Goal: Information Seeking & Learning: Learn about a topic

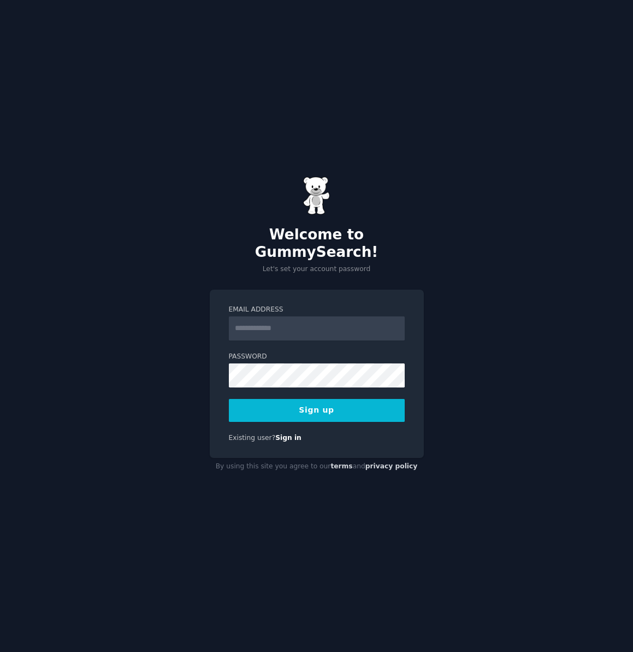
click at [276, 319] on input "Email Address" at bounding box center [317, 328] width 176 height 24
click at [289, 399] on button "Sign up" at bounding box center [317, 410] width 176 height 23
type input "**********"
click at [291, 399] on button "Sign up" at bounding box center [317, 410] width 176 height 23
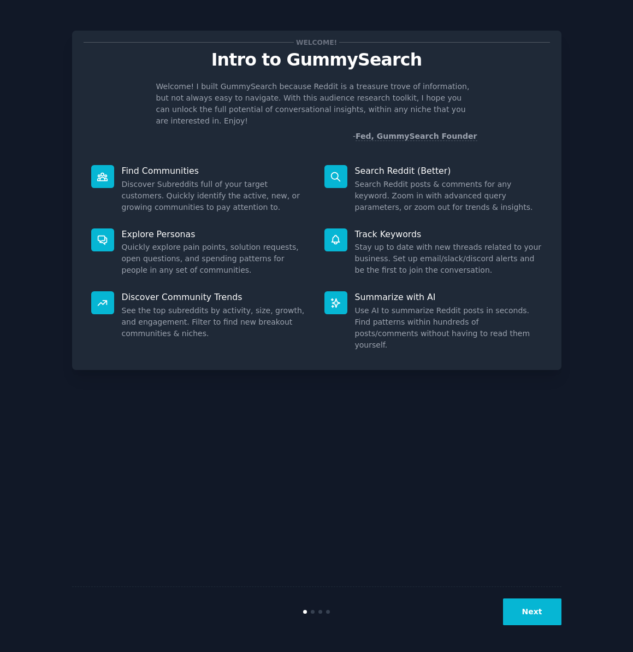
click at [535, 611] on button "Next" at bounding box center [532, 611] width 58 height 27
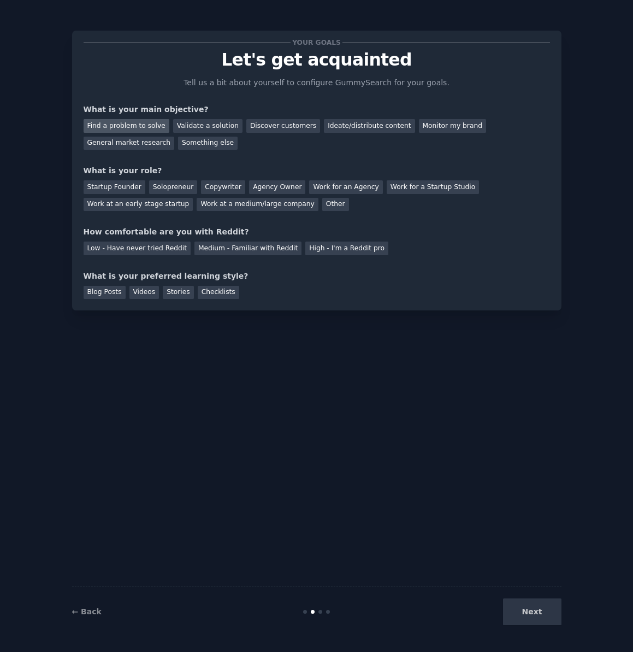
click at [132, 125] on div "Find a problem to solve" at bounding box center [127, 126] width 86 height 14
click at [286, 126] on div "Discover customers" at bounding box center [283, 126] width 74 height 14
click at [137, 128] on div "Find a problem to solve" at bounding box center [127, 126] width 86 height 14
click at [121, 190] on div "Startup Founder" at bounding box center [115, 187] width 62 height 14
click at [254, 250] on div "Medium - Familiar with Reddit" at bounding box center [248, 249] width 107 height 14
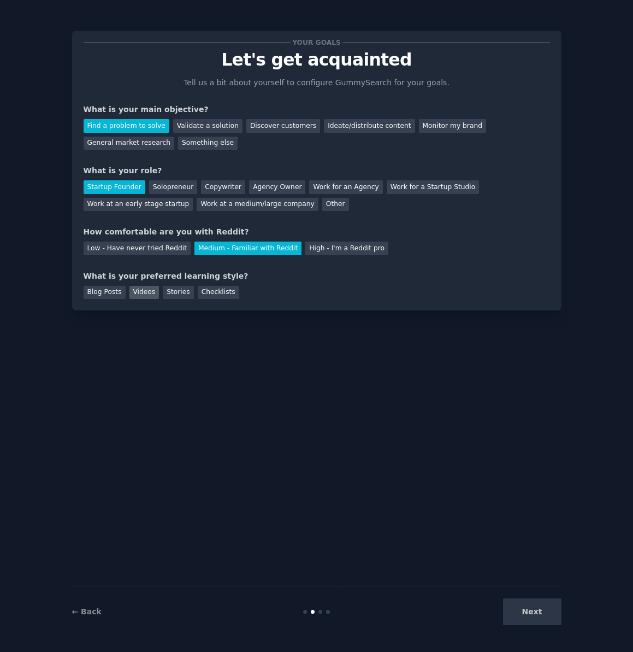
click at [138, 293] on div "Videos" at bounding box center [144, 293] width 30 height 14
click at [181, 295] on div "Stories" at bounding box center [178, 293] width 31 height 14
click at [135, 294] on div "Videos" at bounding box center [144, 293] width 30 height 14
click at [544, 604] on button "Next" at bounding box center [532, 611] width 58 height 27
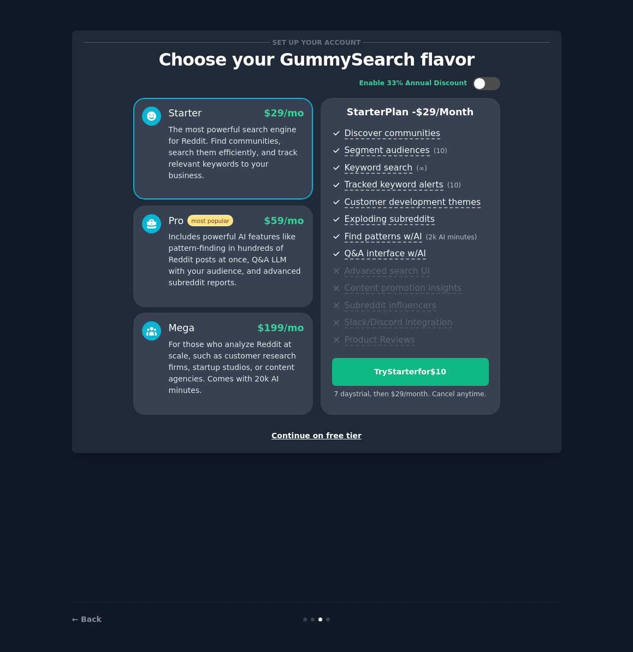
click at [244, 268] on p "Includes powerful AI features like pattern-finding in hundreds of Reddit posts …" at bounding box center [237, 259] width 136 height 57
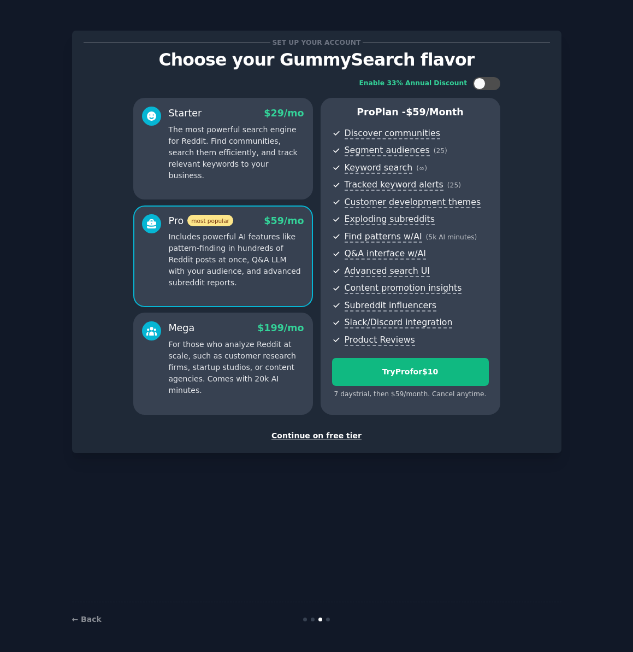
click at [222, 339] on p "For those who analyze Reddit at scale, such as customer research firms, startup…" at bounding box center [237, 367] width 136 height 57
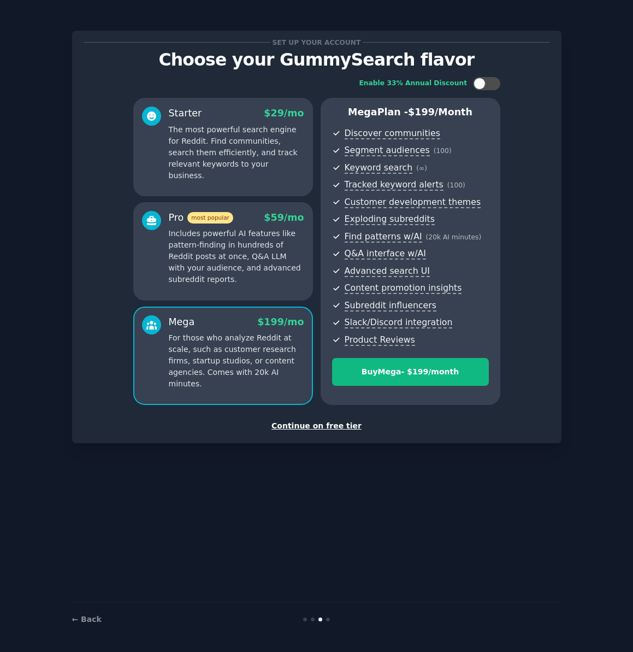
click at [239, 170] on div "Starter $ 29 /mo The most powerful search engine for Reddit. Find communities, …" at bounding box center [223, 147] width 180 height 98
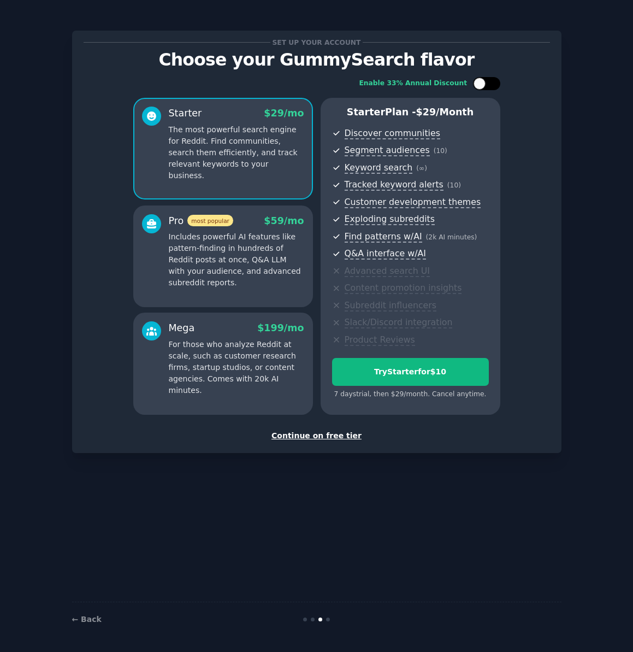
drag, startPoint x: 501, startPoint y: 85, endPoint x: 494, endPoint y: 86, distance: 6.1
click at [500, 85] on div "Enable 33% Annual Discount Starter $ 29 /mo The most powerful search engine for…" at bounding box center [317, 245] width 467 height 353
click at [485, 87] on div at bounding box center [486, 83] width 27 height 13
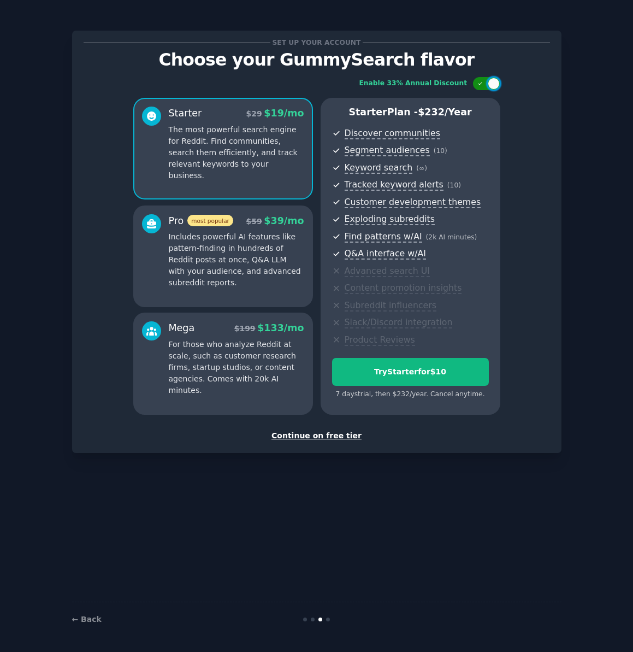
click at [485, 87] on div at bounding box center [486, 83] width 27 height 13
checkbox input "false"
click at [309, 431] on div "Continue on free tier" at bounding box center [317, 435] width 467 height 11
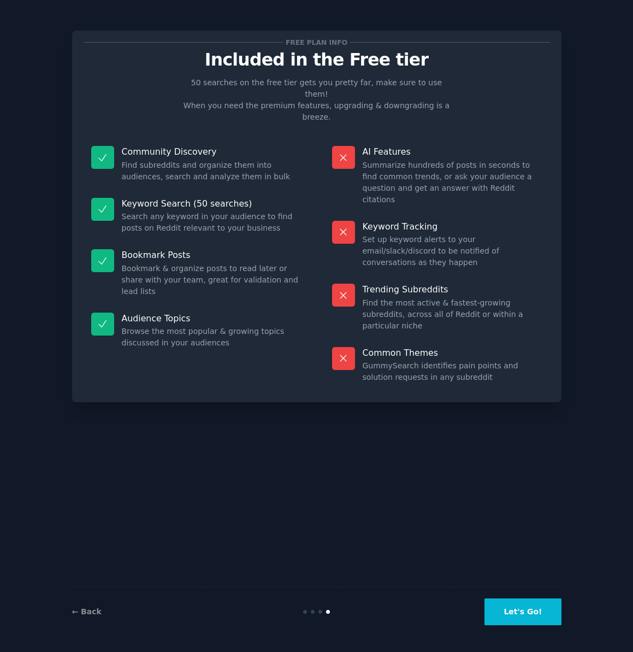
click at [521, 613] on button "Let's Go!" at bounding box center [523, 611] width 76 height 27
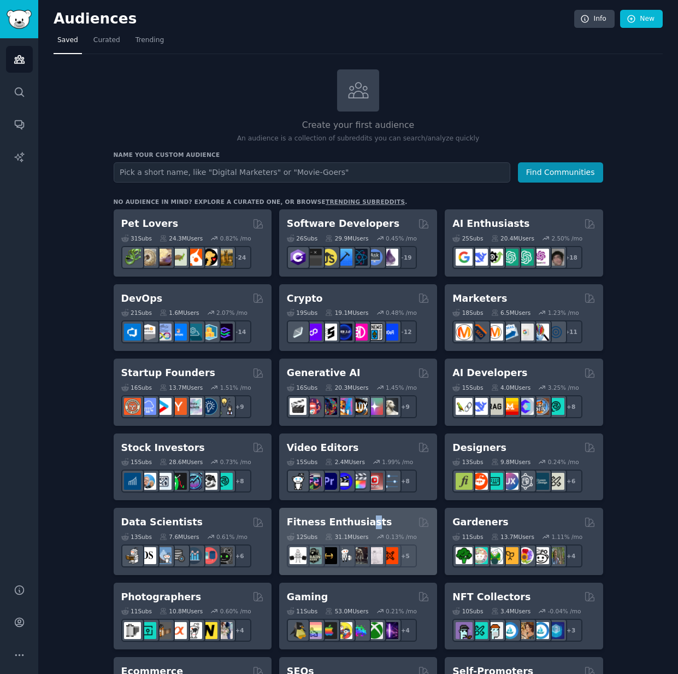
click at [361, 523] on h2 "Fitness Enthusiasts" at bounding box center [339, 522] width 105 height 14
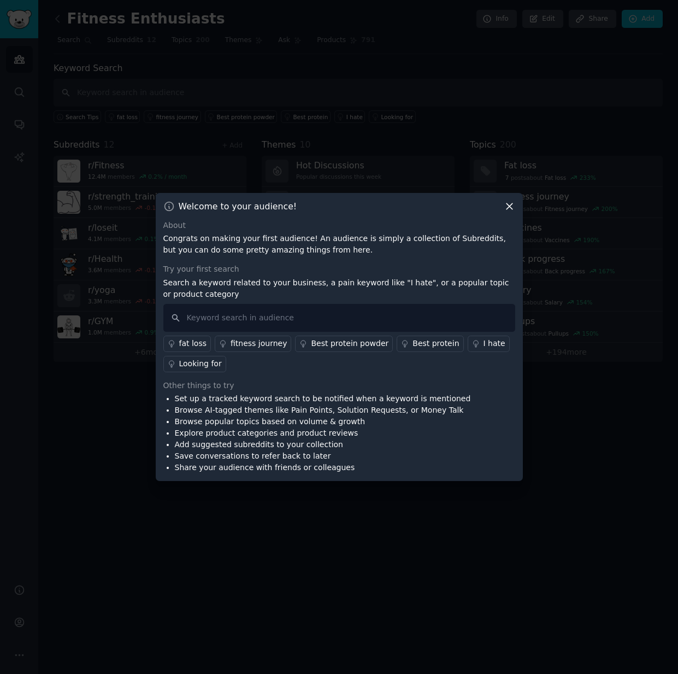
click at [508, 205] on icon at bounding box center [510, 206] width 6 height 6
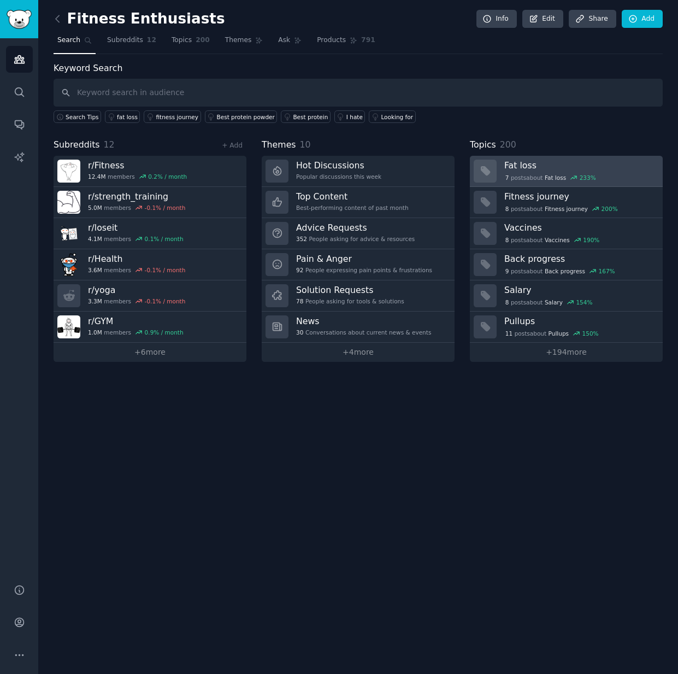
click at [627, 171] on div "7 post s about Fat loss 233 %" at bounding box center [579, 176] width 151 height 11
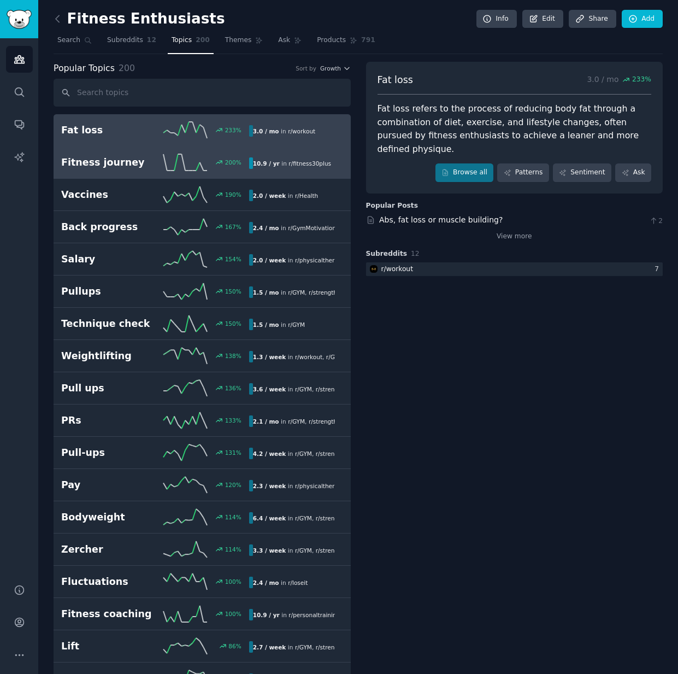
click at [104, 161] on h2 "Fitness journey" at bounding box center [108, 163] width 94 height 14
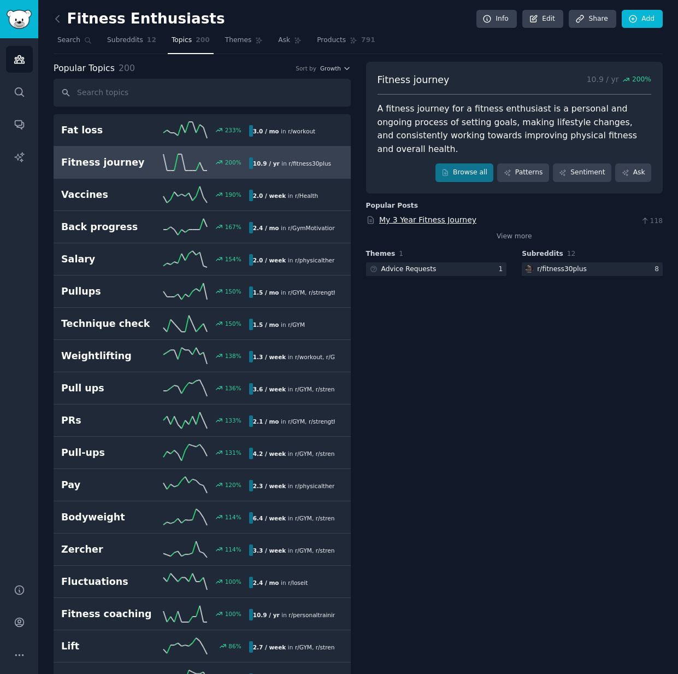
click at [420, 215] on link "My 3 Year Fitness Journey" at bounding box center [427, 219] width 97 height 9
click at [55, 20] on icon at bounding box center [57, 18] width 11 height 11
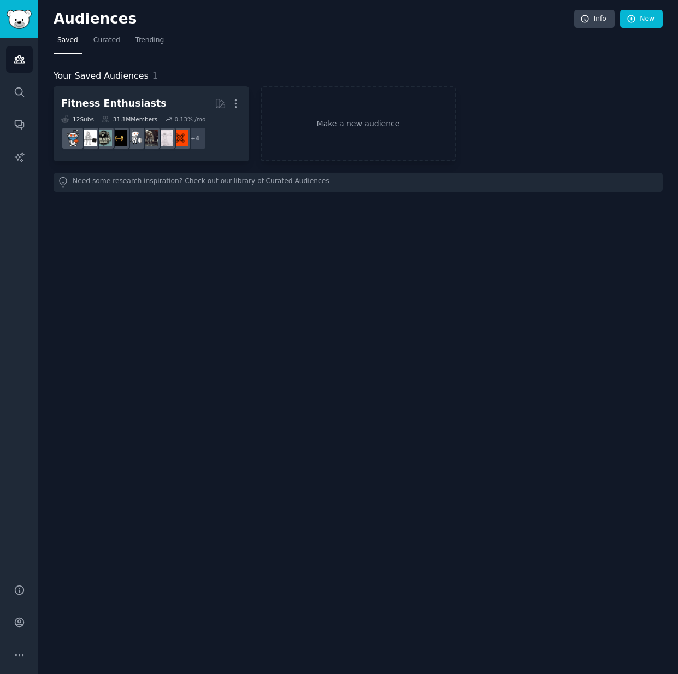
click at [18, 29] on link "Sidebar" at bounding box center [19, 19] width 38 height 38
click at [98, 40] on span "Curated" at bounding box center [106, 41] width 27 height 10
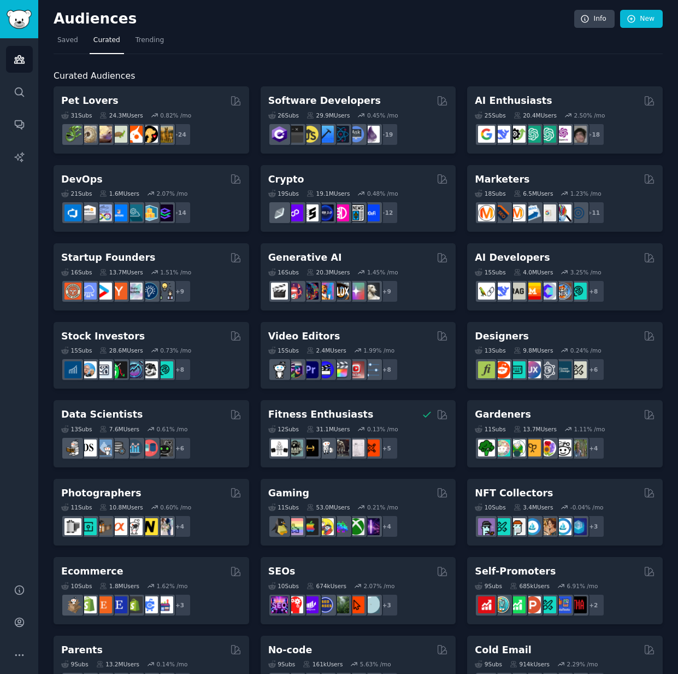
click at [181, 40] on nav "Saved Curated Trending" at bounding box center [358, 43] width 609 height 22
click at [156, 43] on span "Trending" at bounding box center [150, 41] width 28 height 10
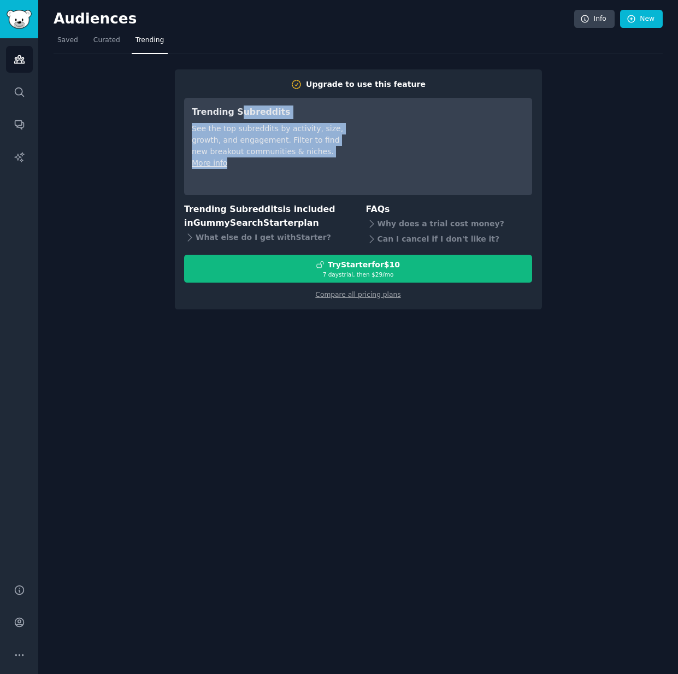
drag, startPoint x: 238, startPoint y: 113, endPoint x: 250, endPoint y: 193, distance: 81.8
click at [250, 193] on div "Trending Subreddits See the top subreddits by activity, size, growth, and engag…" at bounding box center [358, 146] width 348 height 97
click at [19, 122] on icon "Sidebar" at bounding box center [19, 124] width 11 height 11
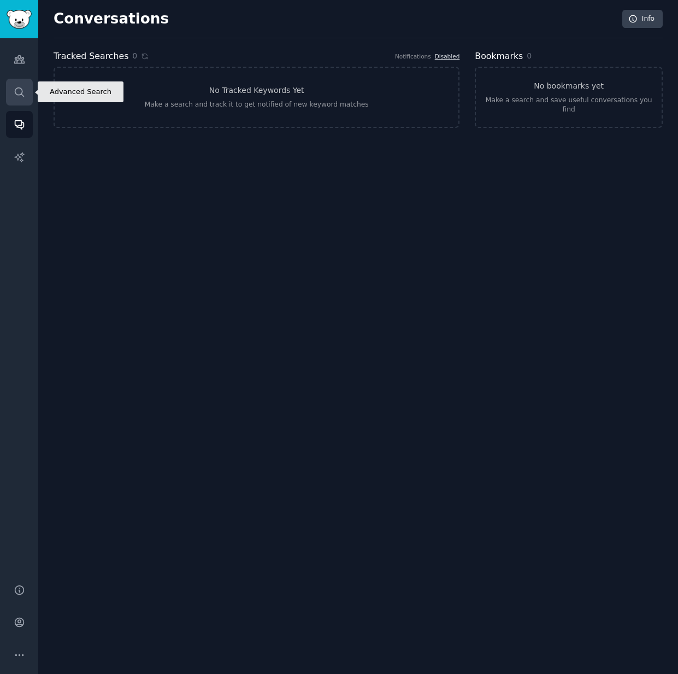
click at [19, 99] on link "Search" at bounding box center [19, 92] width 27 height 27
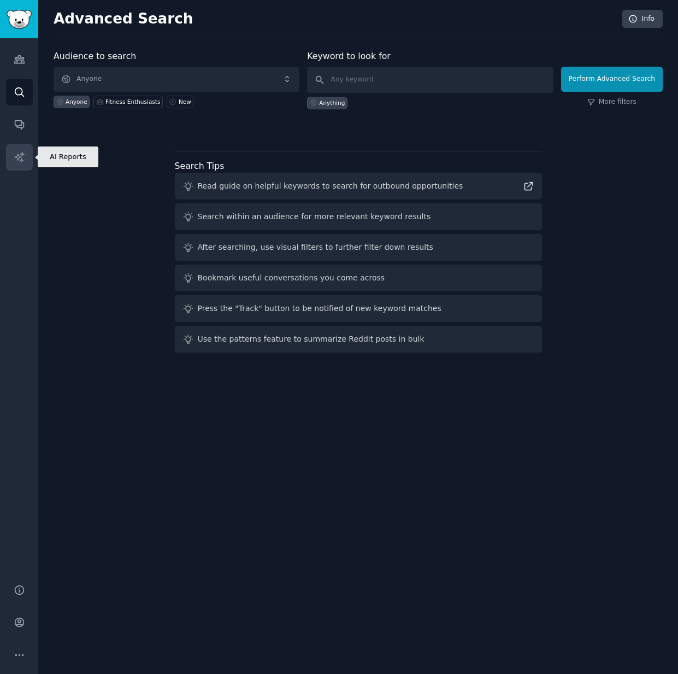
click at [23, 157] on icon "Sidebar" at bounding box center [19, 156] width 11 height 11
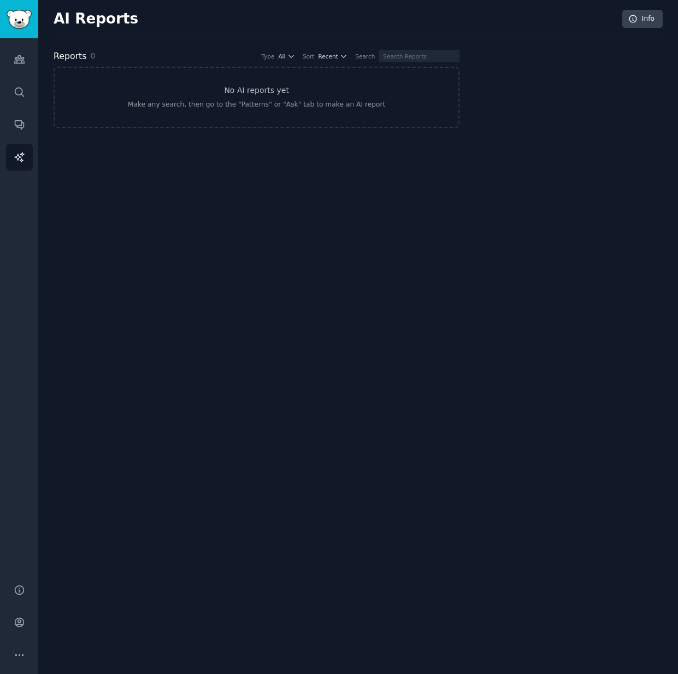
drag, startPoint x: 57, startPoint y: 14, endPoint x: 46, endPoint y: 16, distance: 11.7
click at [57, 14] on h2 "AI Reports" at bounding box center [96, 18] width 85 height 17
click at [23, 20] on img "Sidebar" at bounding box center [19, 19] width 25 height 19
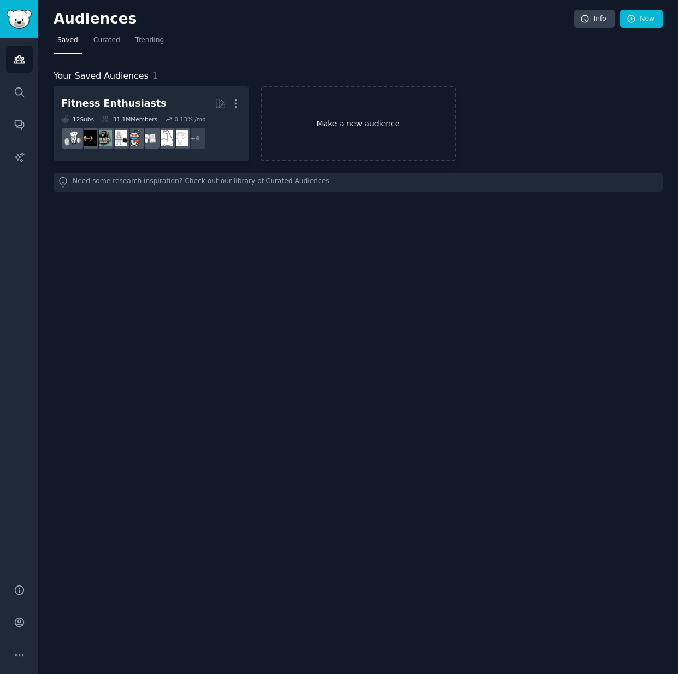
click at [355, 125] on link "Make a new audience" at bounding box center [359, 123] width 196 height 75
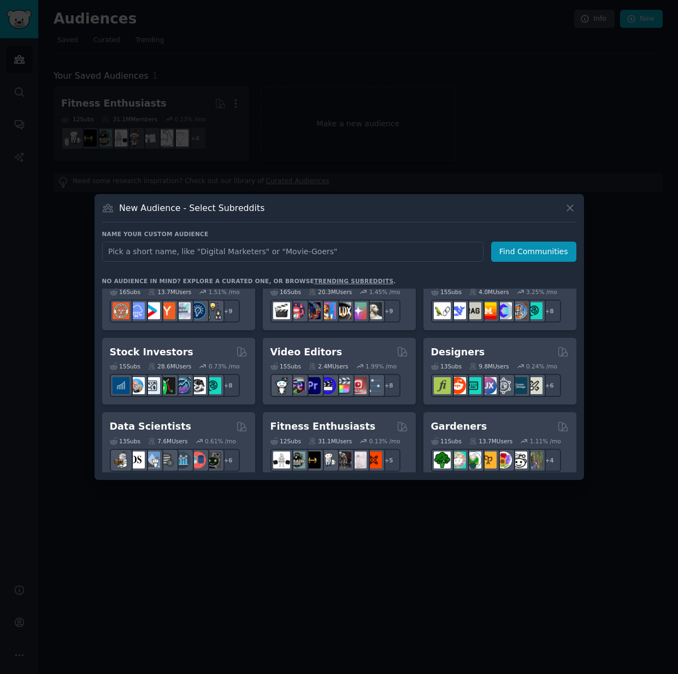
scroll to position [168, 0]
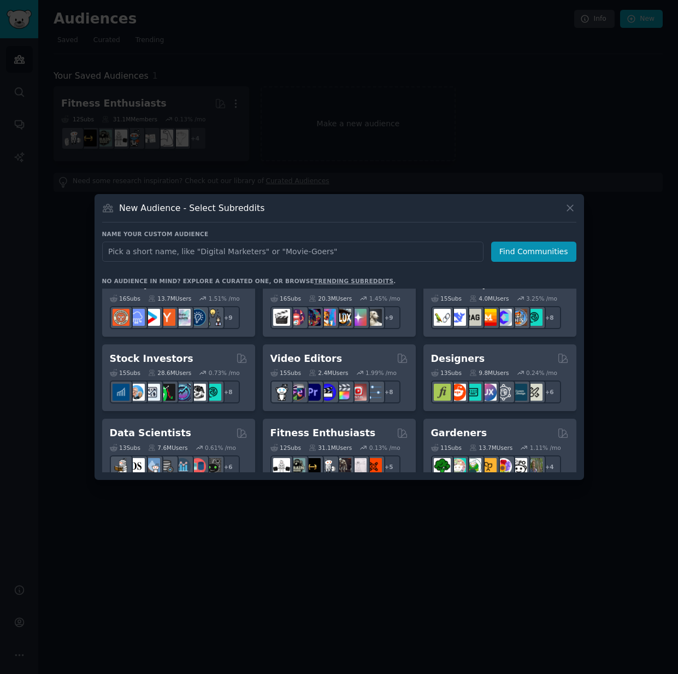
click at [211, 360] on div "Stock Investors" at bounding box center [179, 359] width 138 height 14
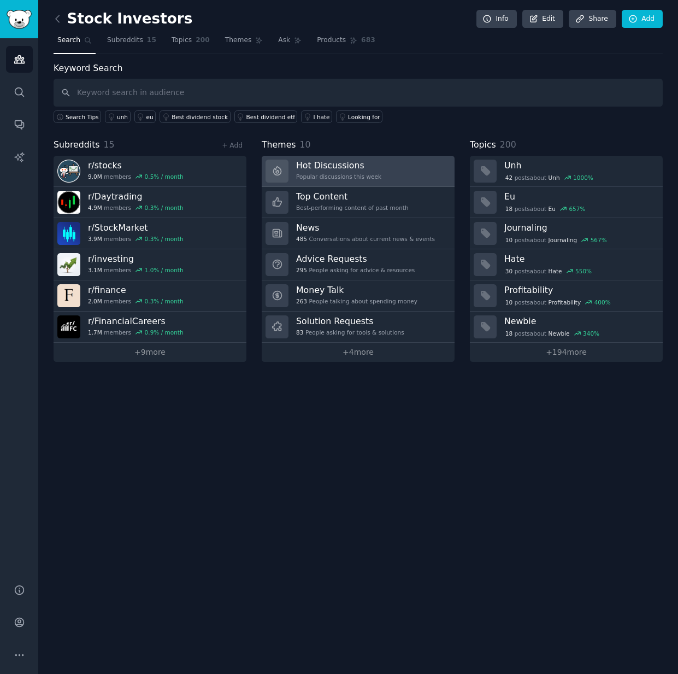
click at [376, 167] on h3 "Hot Discussions" at bounding box center [338, 165] width 85 height 11
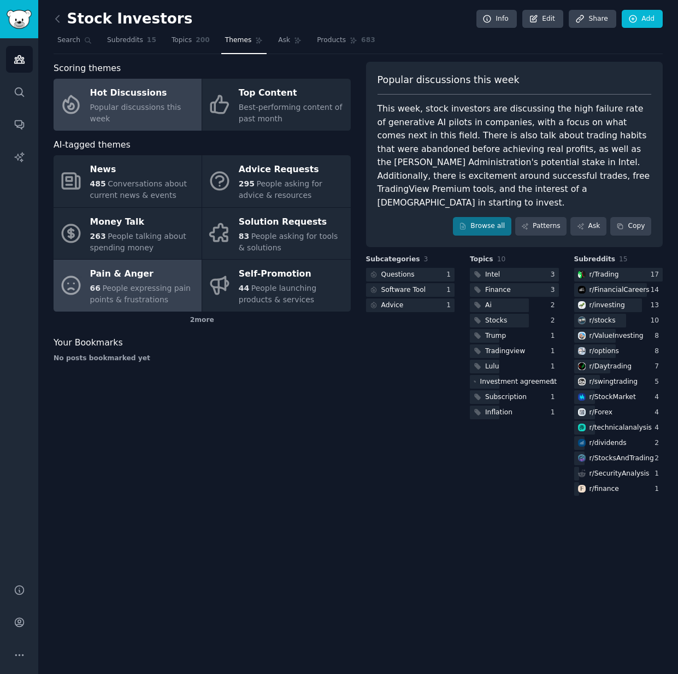
click at [152, 284] on span "People expressing pain points & frustrations" at bounding box center [140, 294] width 101 height 20
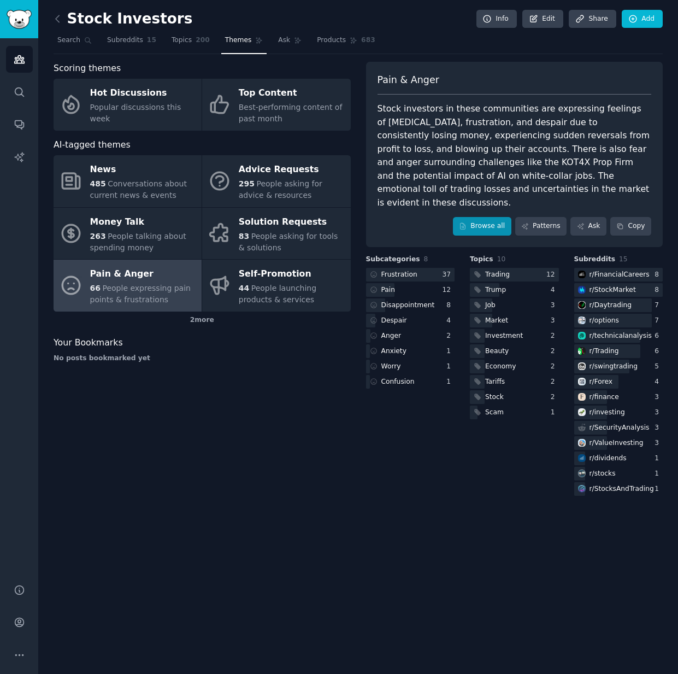
click at [487, 217] on link "Browse all" at bounding box center [482, 226] width 58 height 19
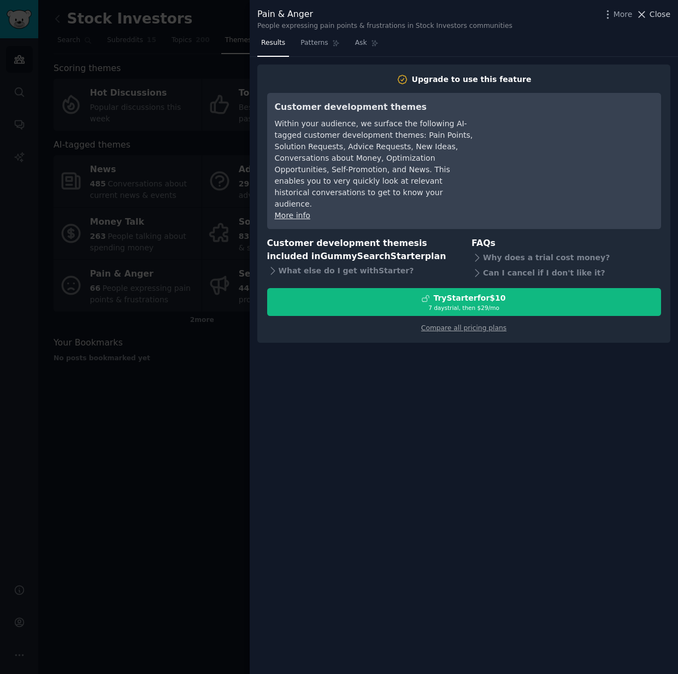
click at [633, 14] on span "Close" at bounding box center [660, 14] width 21 height 11
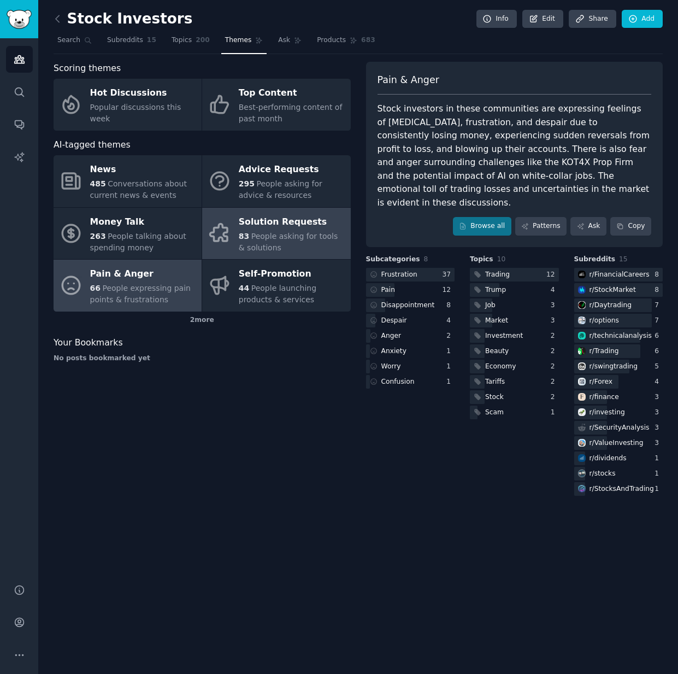
click at [286, 236] on span "People asking for tools & solutions" at bounding box center [288, 242] width 99 height 20
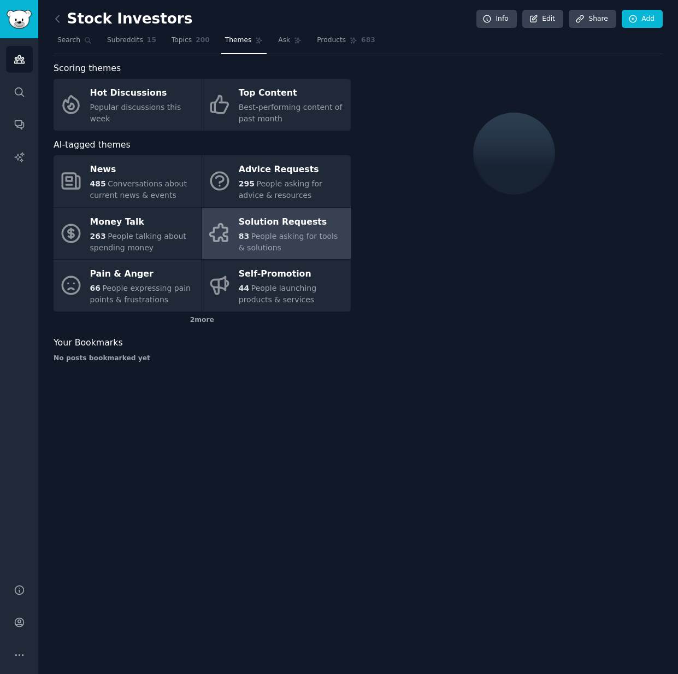
click at [272, 445] on div "Stock Investors Info Edit Share Add Search Subreddits 15 Topics 200 Themes Ask …" at bounding box center [358, 337] width 640 height 674
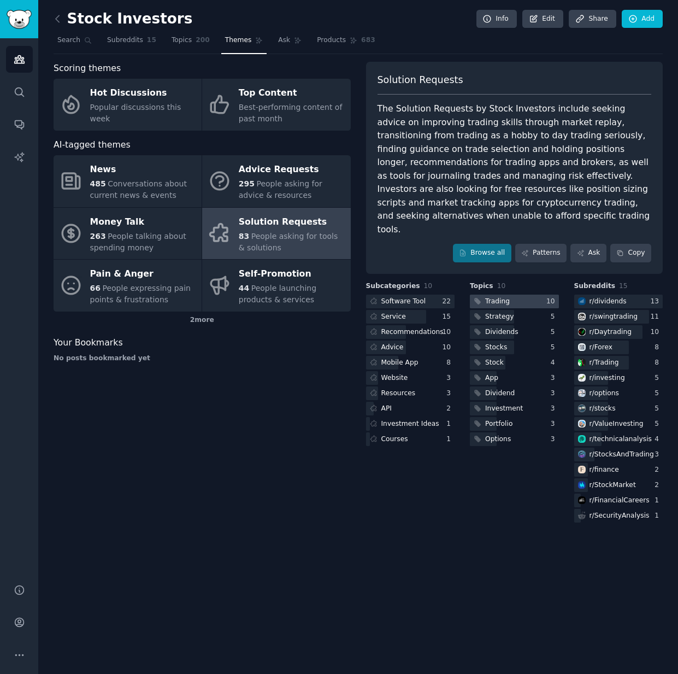
click at [517, 295] on div at bounding box center [514, 302] width 89 height 14
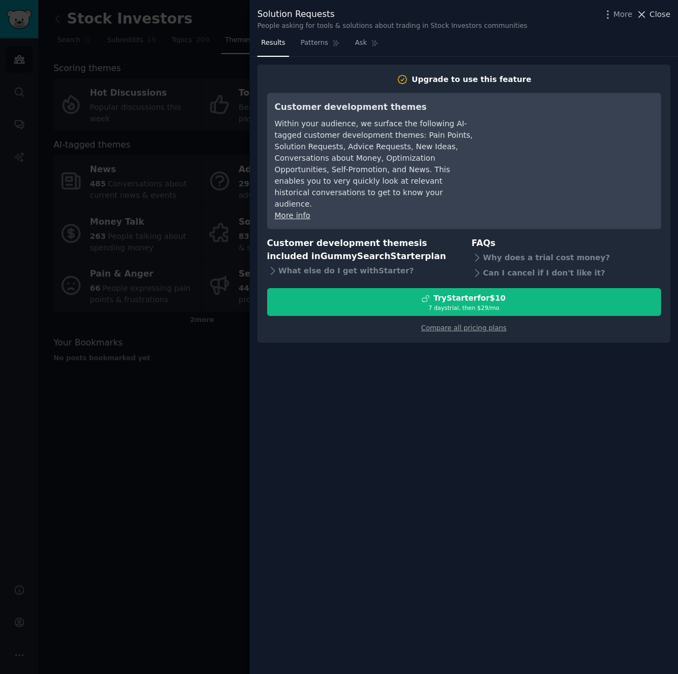
click at [633, 17] on span "Close" at bounding box center [660, 14] width 21 height 11
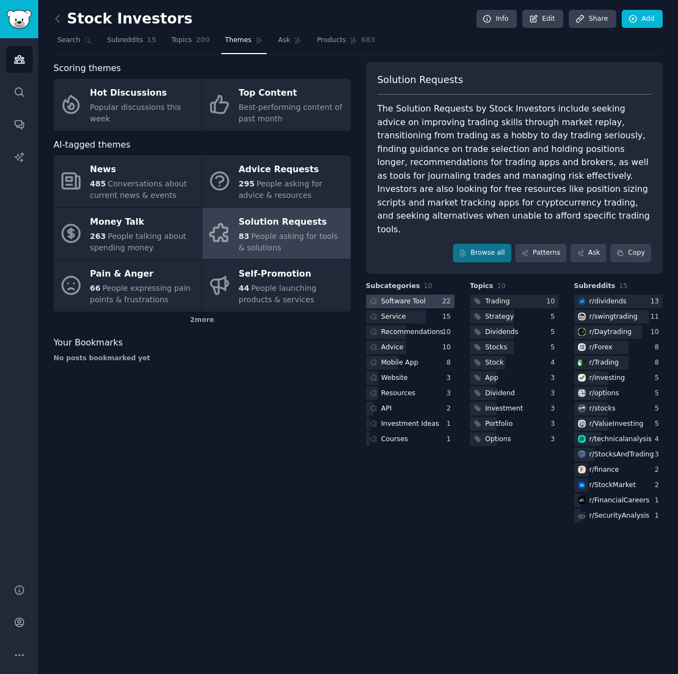
click at [420, 297] on div "Software Tool" at bounding box center [403, 302] width 45 height 10
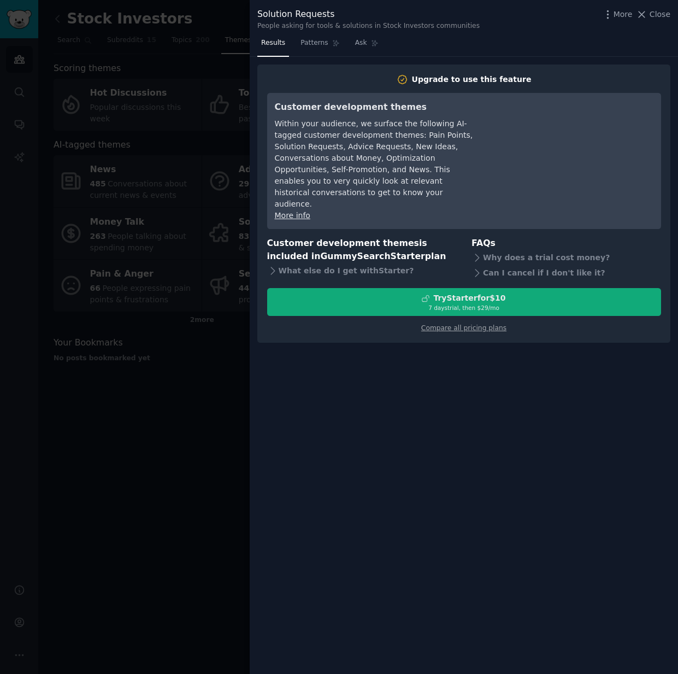
click at [477, 292] on div "Try Starter for $10" at bounding box center [469, 297] width 72 height 11
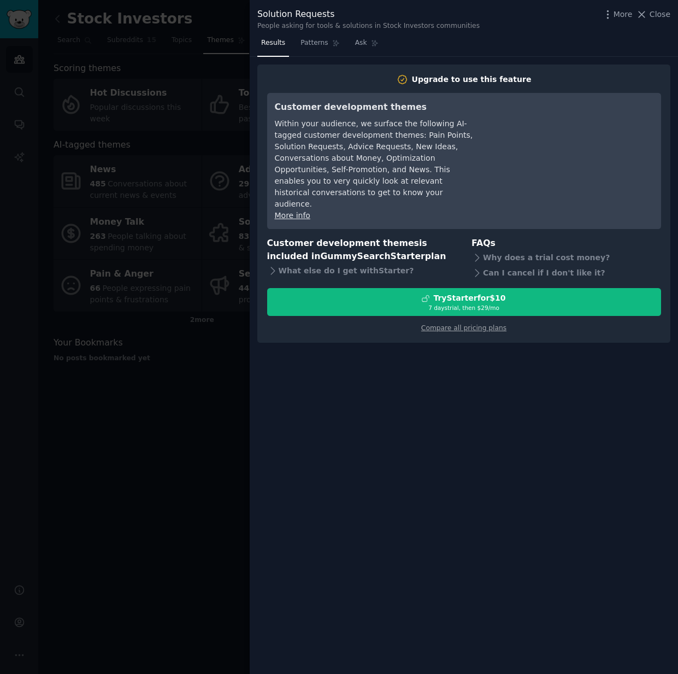
click at [145, 417] on div at bounding box center [339, 337] width 678 height 674
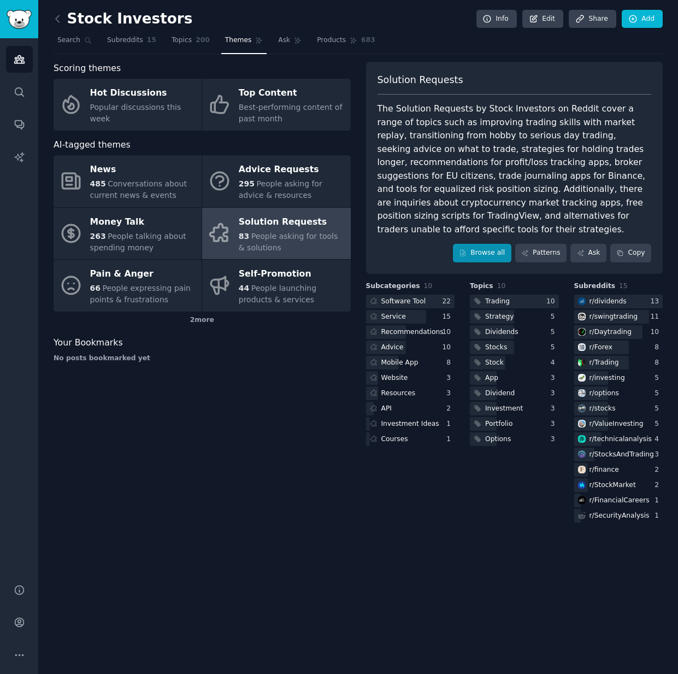
click at [498, 254] on link "Browse all" at bounding box center [482, 253] width 58 height 19
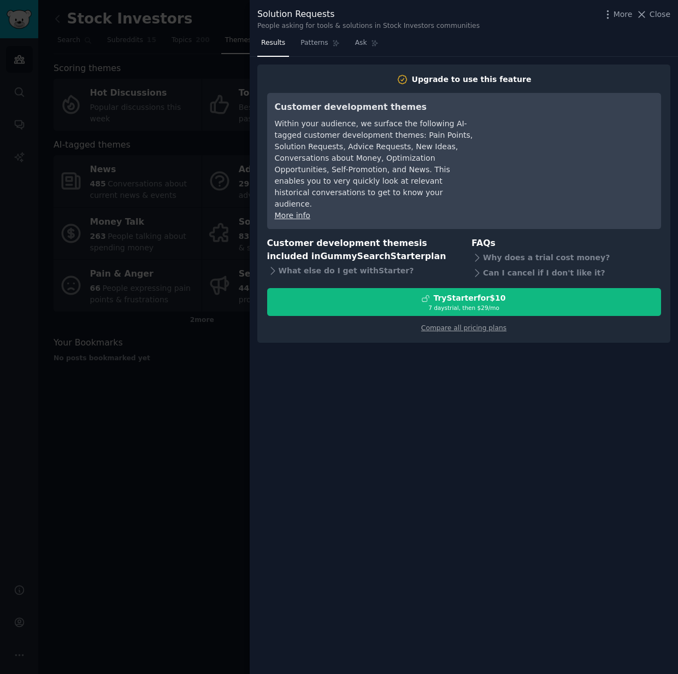
click at [202, 466] on div at bounding box center [339, 337] width 678 height 674
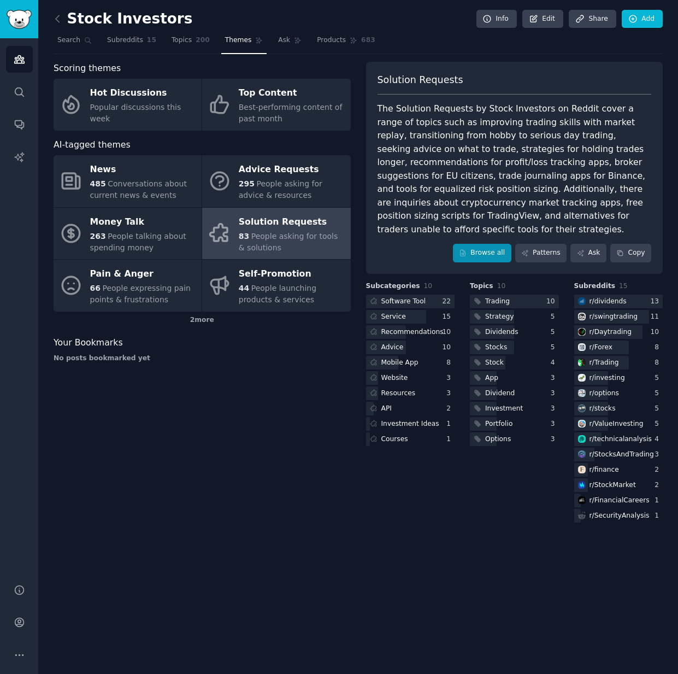
click at [493, 245] on link "Browse all" at bounding box center [482, 253] width 58 height 19
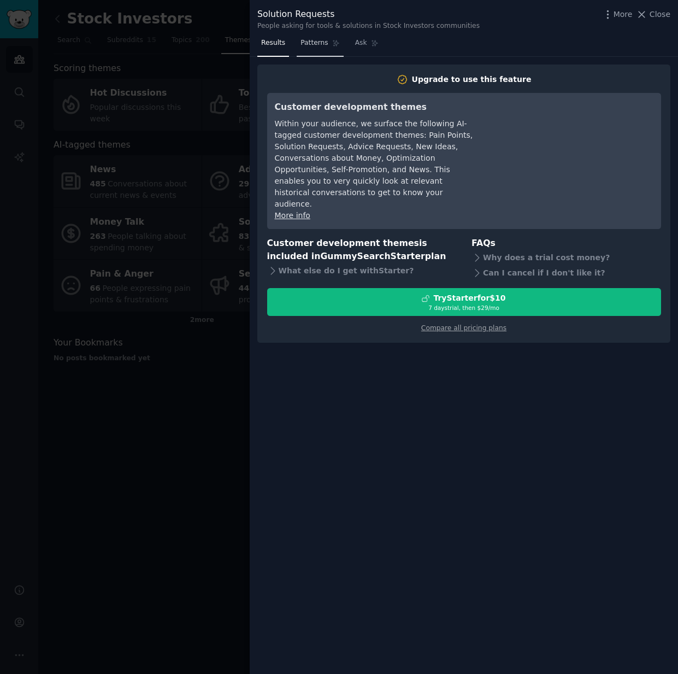
click at [316, 44] on span "Patterns" at bounding box center [314, 43] width 27 height 10
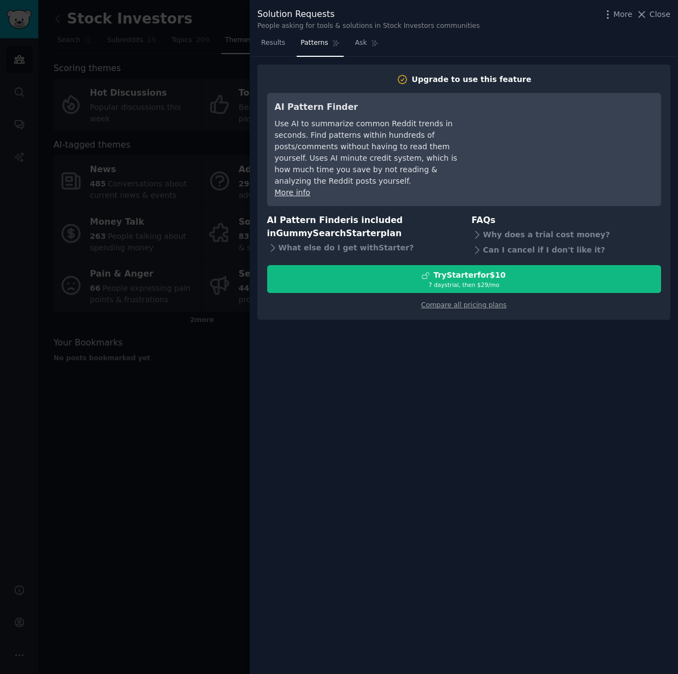
click at [346, 40] on nav "Results Patterns Ask" at bounding box center [319, 45] width 125 height 22
click at [275, 43] on span "Results" at bounding box center [273, 43] width 24 height 10
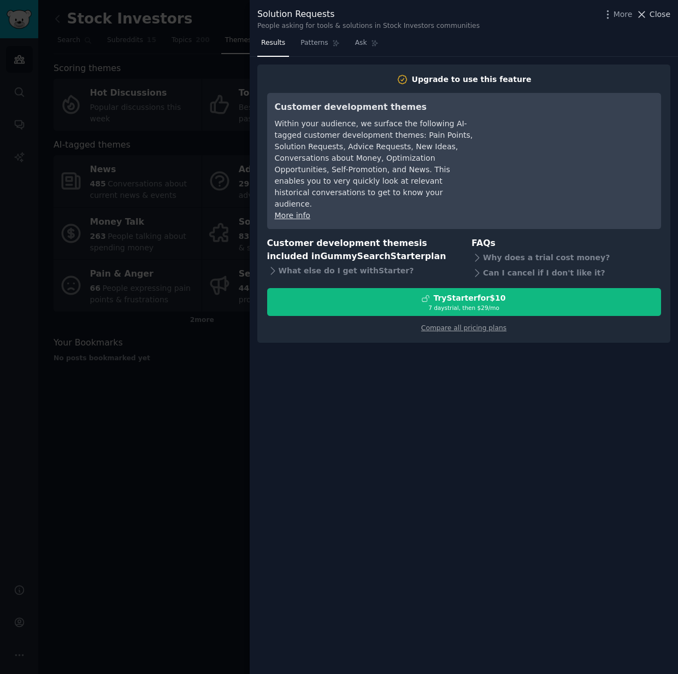
click at [668, 19] on span "Close" at bounding box center [660, 14] width 21 height 11
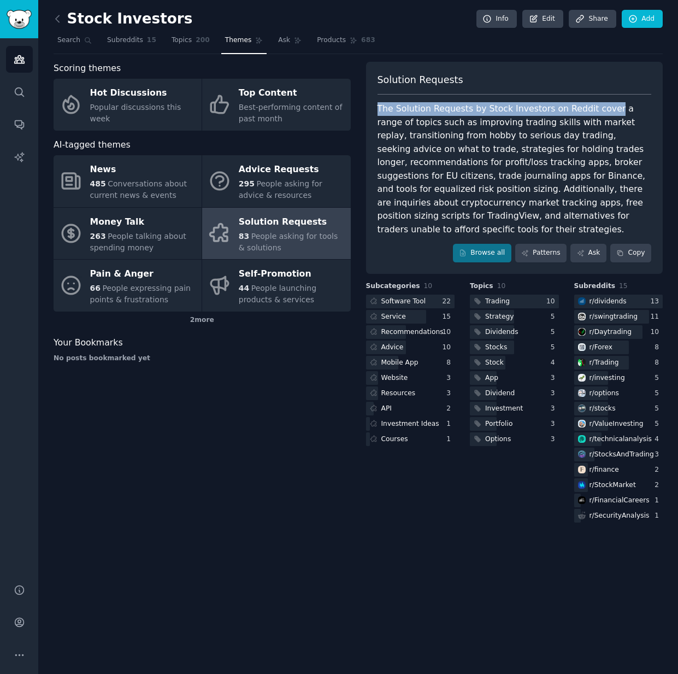
drag, startPoint x: 414, startPoint y: 101, endPoint x: 602, endPoint y: 107, distance: 188.6
click at [602, 105] on div "Solution Requests The Solution Requests by Stock Investors on Reddit cover a ra…" at bounding box center [514, 168] width 297 height 212
click at [598, 109] on div "The Solution Requests by Stock Investors on Reddit cover a range of topics such…" at bounding box center [515, 169] width 274 height 134
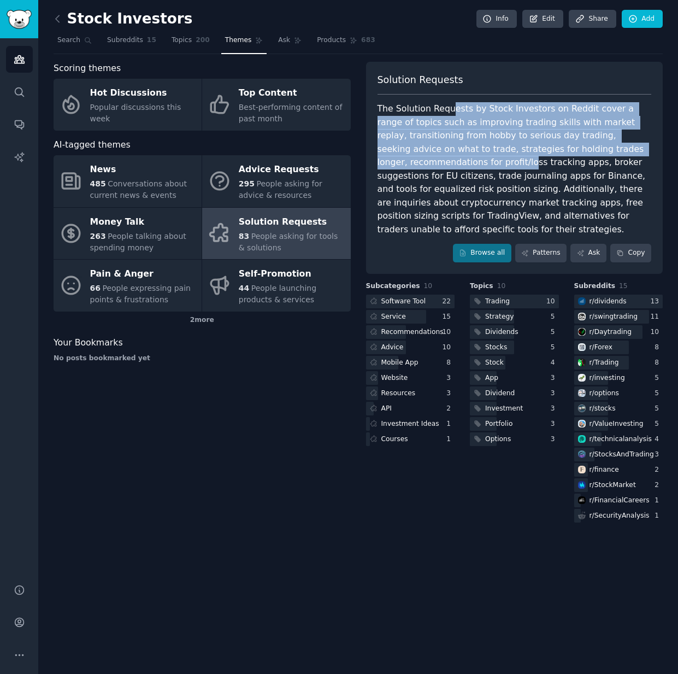
scroll to position [1, 0]
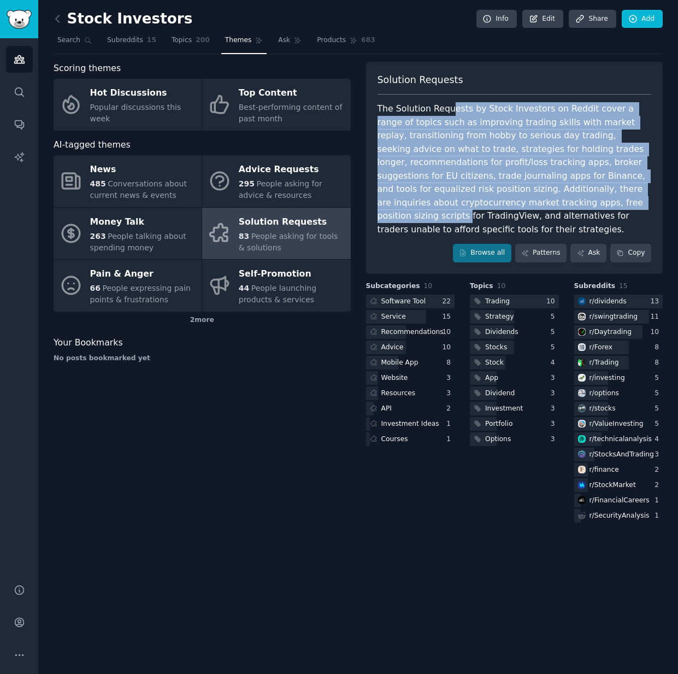
drag, startPoint x: 448, startPoint y: 113, endPoint x: 541, endPoint y: 197, distance: 126.1
click at [540, 197] on div "The Solution Requests by Stock Investors on Reddit cover a range of topics such…" at bounding box center [515, 169] width 274 height 134
click at [541, 197] on div "The Solution Requests by Stock Investors on Reddit cover a range of topics such…" at bounding box center [515, 169] width 274 height 134
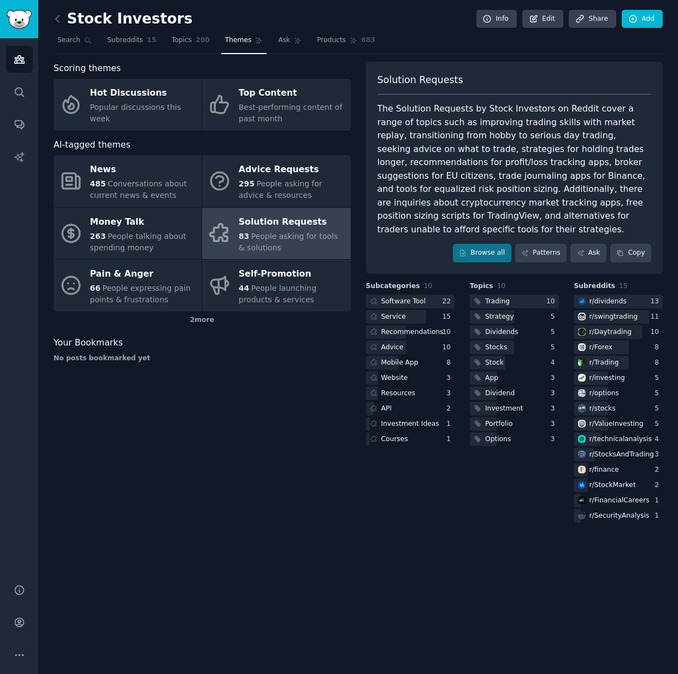
scroll to position [0, 0]
click at [385, 158] on div "The Solution Requests by Stock Investors on Reddit cover a range of topics such…" at bounding box center [515, 169] width 274 height 134
drag, startPoint x: 431, startPoint y: 158, endPoint x: 486, endPoint y: 157, distance: 55.2
click at [486, 157] on div "The Solution Requests by Stock Investors on Reddit cover a range of topics such…" at bounding box center [515, 169] width 274 height 134
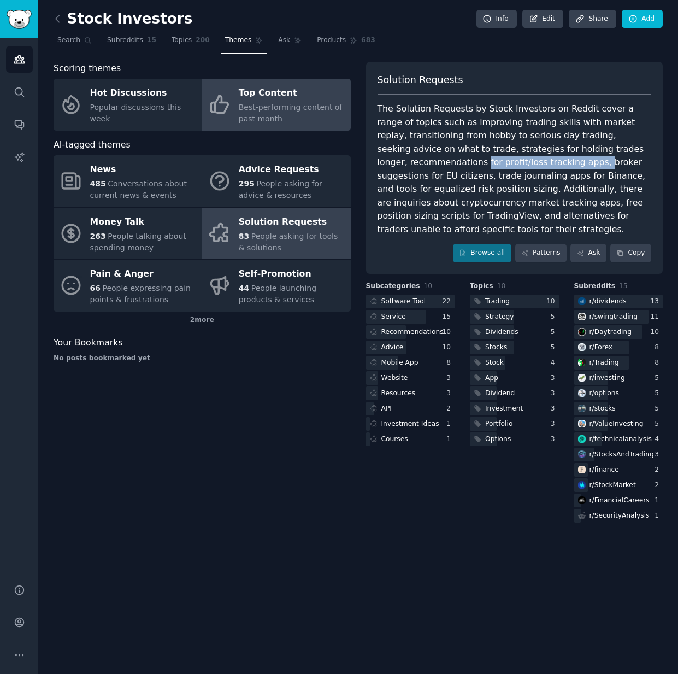
click at [264, 112] on div "Best-performing content of past month" at bounding box center [292, 113] width 106 height 23
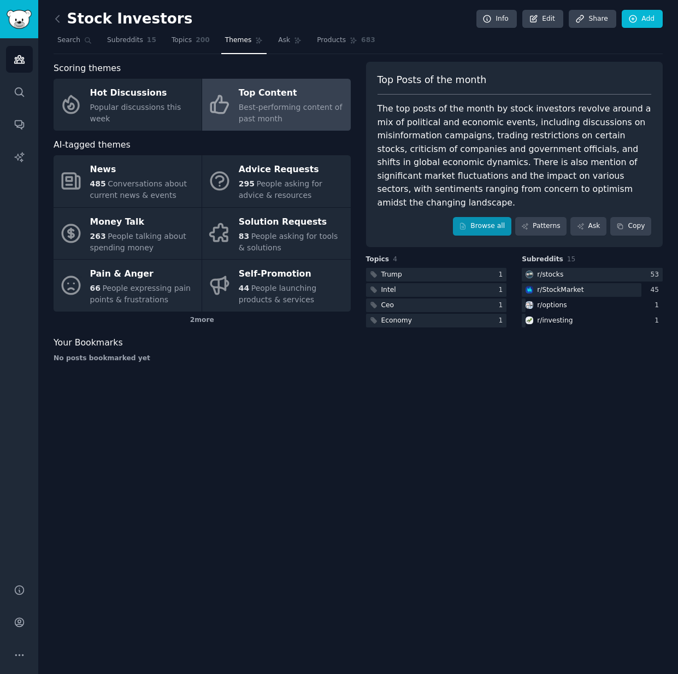
click at [497, 217] on link "Browse all" at bounding box center [482, 226] width 58 height 19
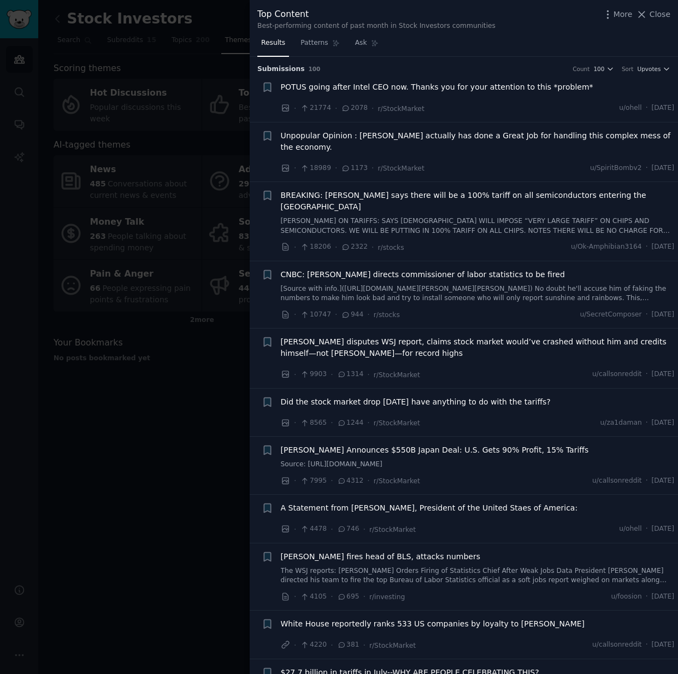
click at [104, 500] on div at bounding box center [339, 337] width 678 height 674
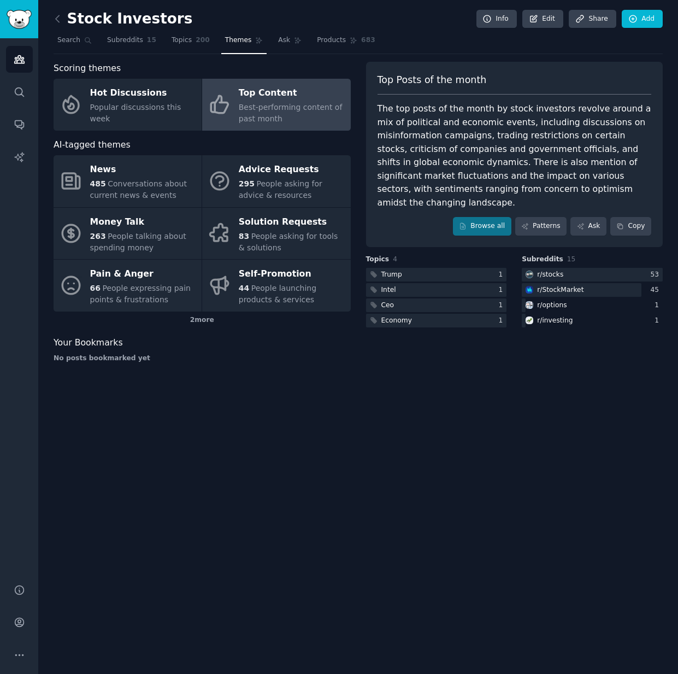
click at [54, 25] on link at bounding box center [61, 18] width 14 height 17
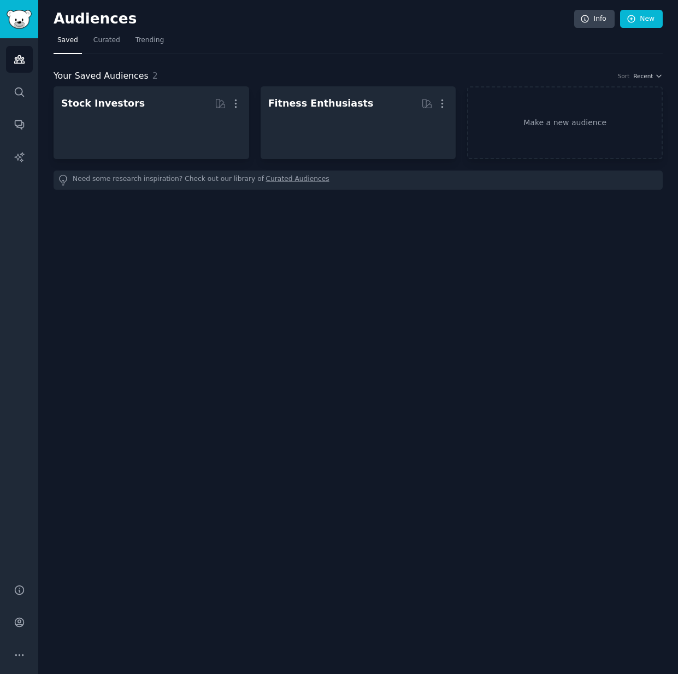
click at [58, 20] on h2 "Audiences" at bounding box center [314, 18] width 521 height 17
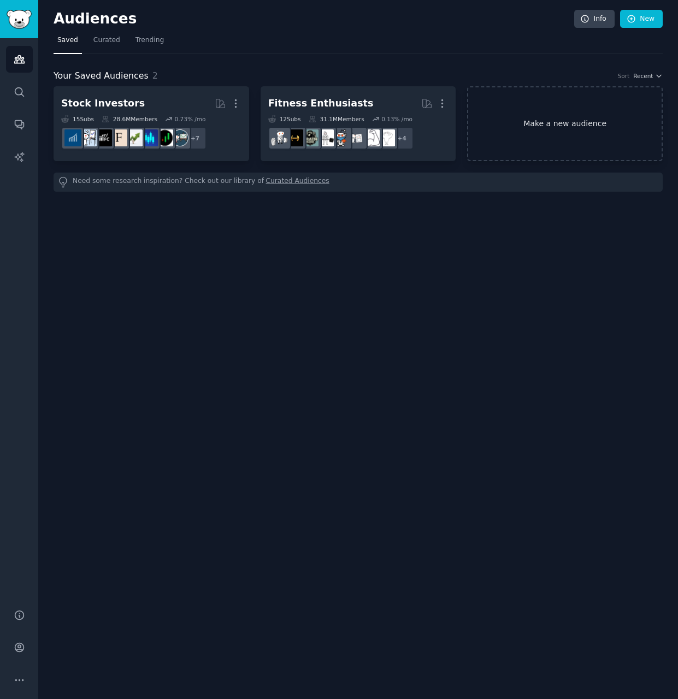
click at [541, 130] on link "Make a new audience" at bounding box center [565, 123] width 196 height 75
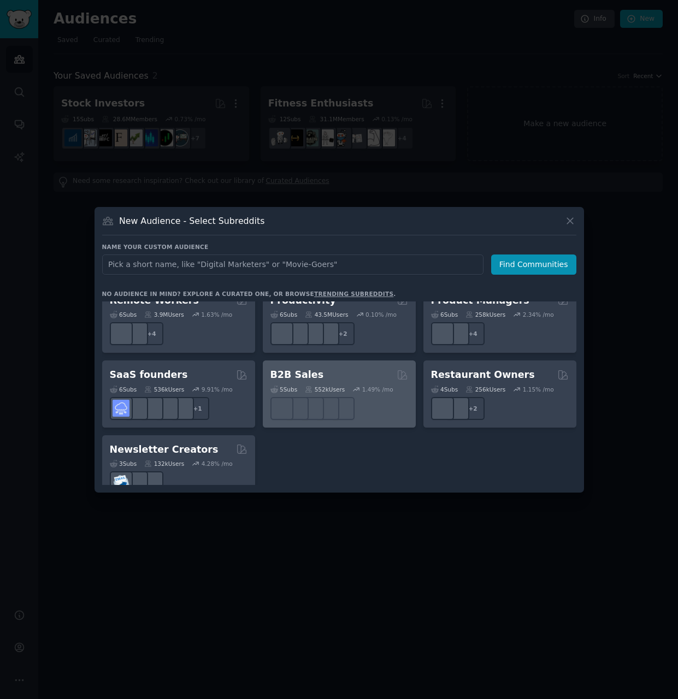
scroll to position [844, 0]
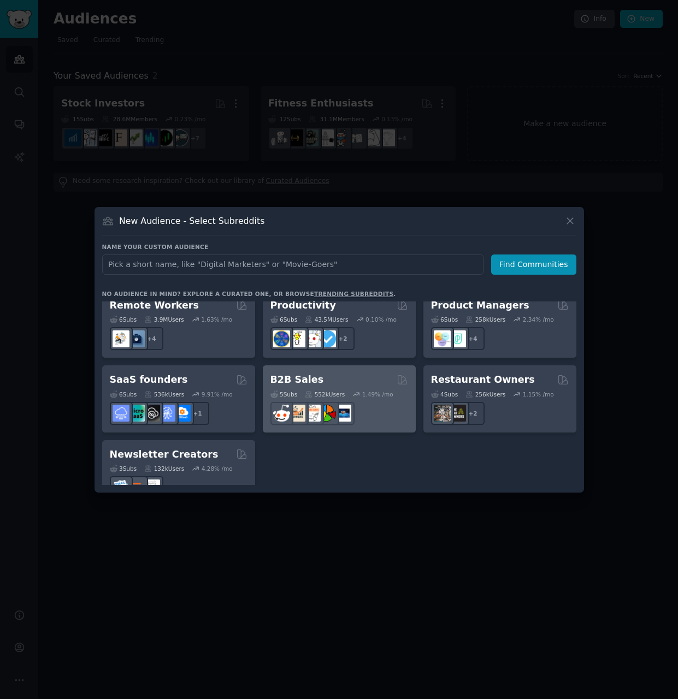
click at [361, 373] on div "B2B Sales Curated by GummySearch" at bounding box center [339, 380] width 138 height 14
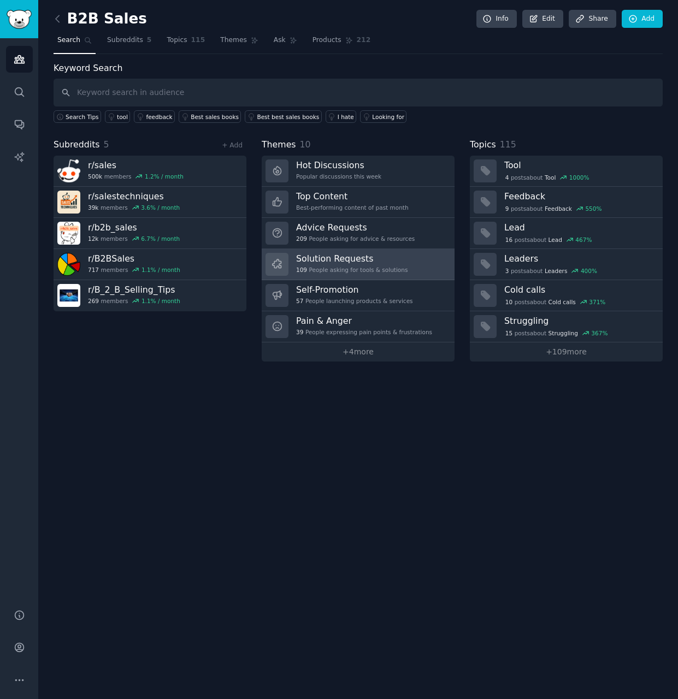
click at [399, 257] on h3 "Solution Requests" at bounding box center [351, 258] width 111 height 11
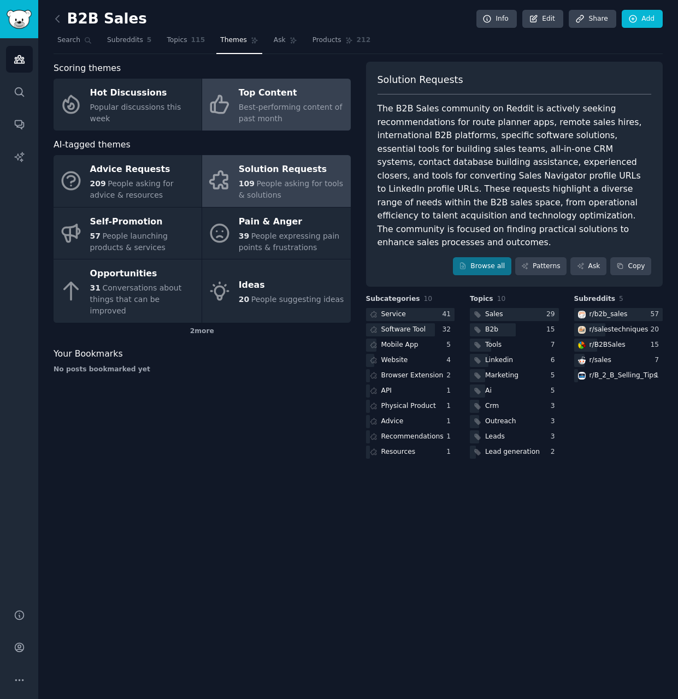
click at [294, 93] on div "Top Content" at bounding box center [292, 93] width 106 height 17
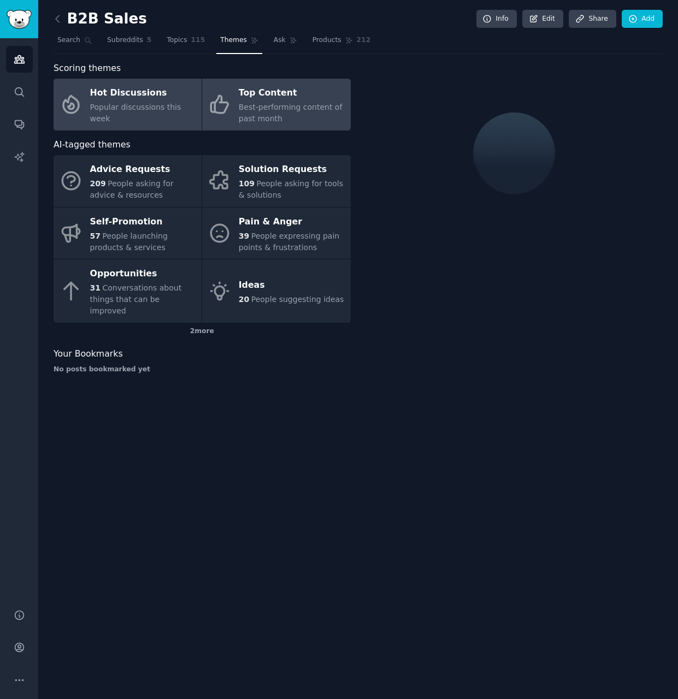
click at [131, 112] on span "Popular discussions this week" at bounding box center [135, 113] width 91 height 20
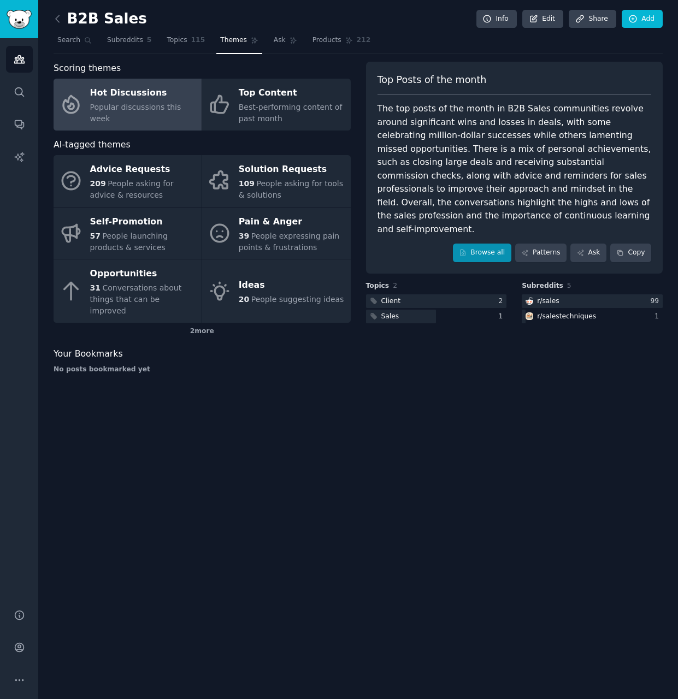
click at [497, 244] on link "Browse all" at bounding box center [482, 253] width 58 height 19
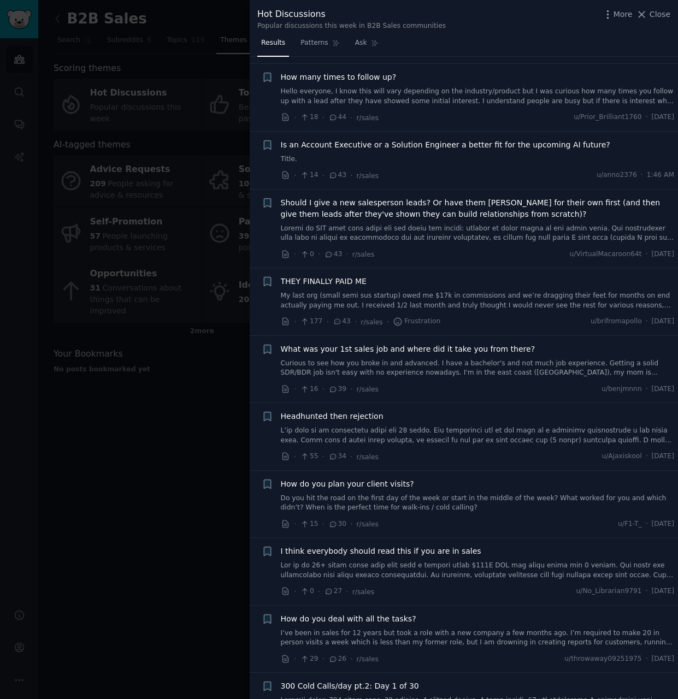
scroll to position [694, 0]
